Goal: Information Seeking & Learning: Learn about a topic

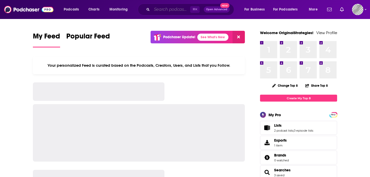
click at [170, 11] on input "Search podcasts, credits, & more..." at bounding box center [171, 9] width 38 height 8
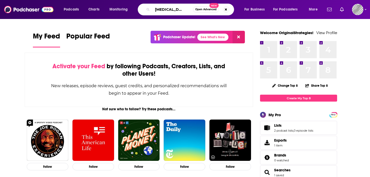
scroll to position [0, 11]
type input "the [MEDICAL_DATA] next door"
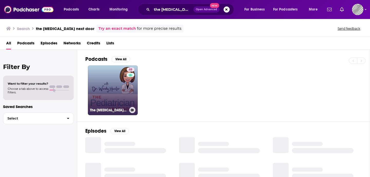
click at [103, 87] on link "48 The [MEDICAL_DATA] Next Door - Simple Advice on Baby Sleep, Parenting and Fa…" at bounding box center [113, 90] width 50 height 50
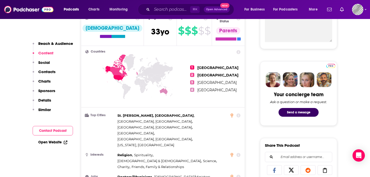
scroll to position [154, 0]
